Goal: Task Accomplishment & Management: Use online tool/utility

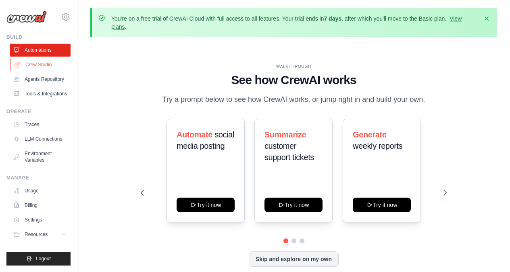
click at [45, 66] on link "Crew Studio" at bounding box center [40, 64] width 61 height 13
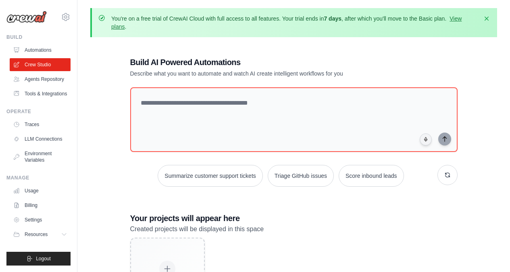
click at [50, 86] on ul "Automations Crew Studio Agents Repository Tools & Integrations" at bounding box center [40, 72] width 61 height 56
click at [42, 74] on link "Agents Repository" at bounding box center [40, 79] width 61 height 13
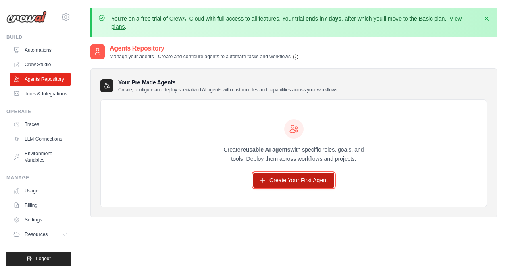
click at [285, 180] on link "Create Your First Agent" at bounding box center [293, 180] width 81 height 15
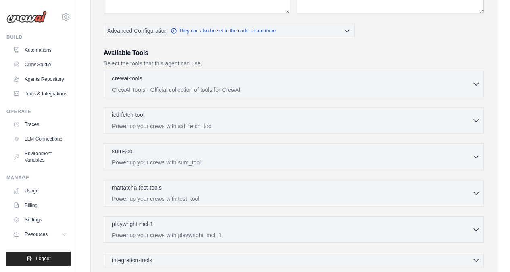
scroll to position [295, 0]
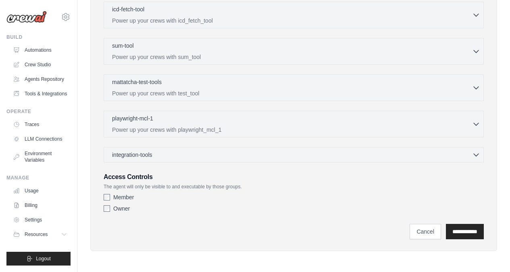
click at [207, 128] on p "Power up your crews with playwright_mcl_1" at bounding box center [292, 129] width 360 height 8
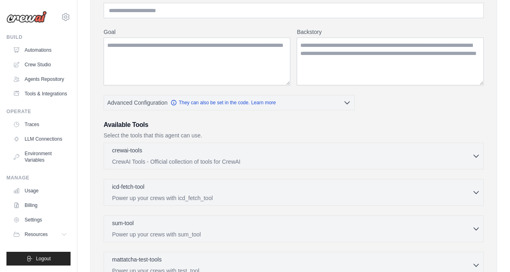
scroll to position [0, 0]
